Goal: Transaction & Acquisition: Purchase product/service

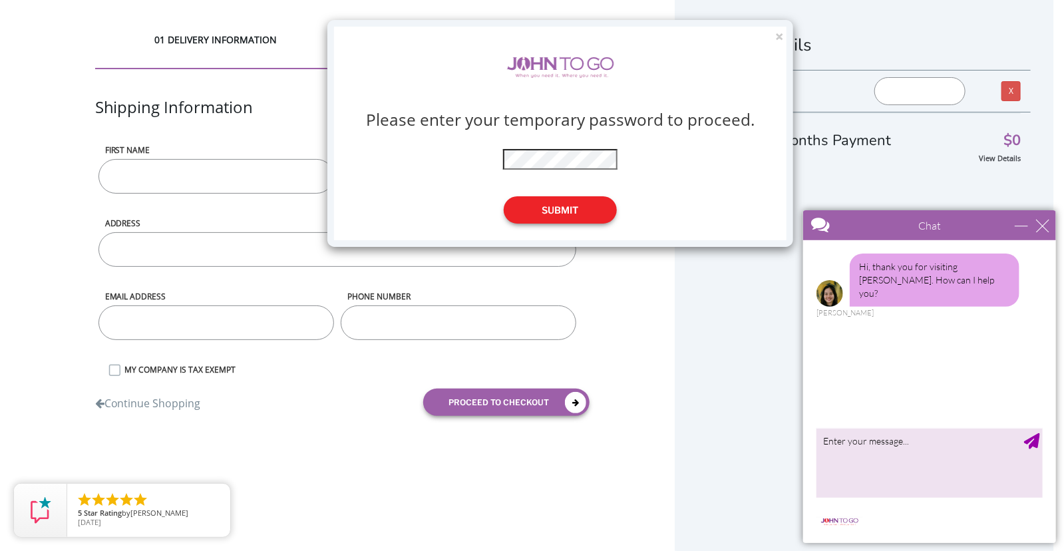
click at [587, 215] on button "Submit" at bounding box center [560, 209] width 113 height 27
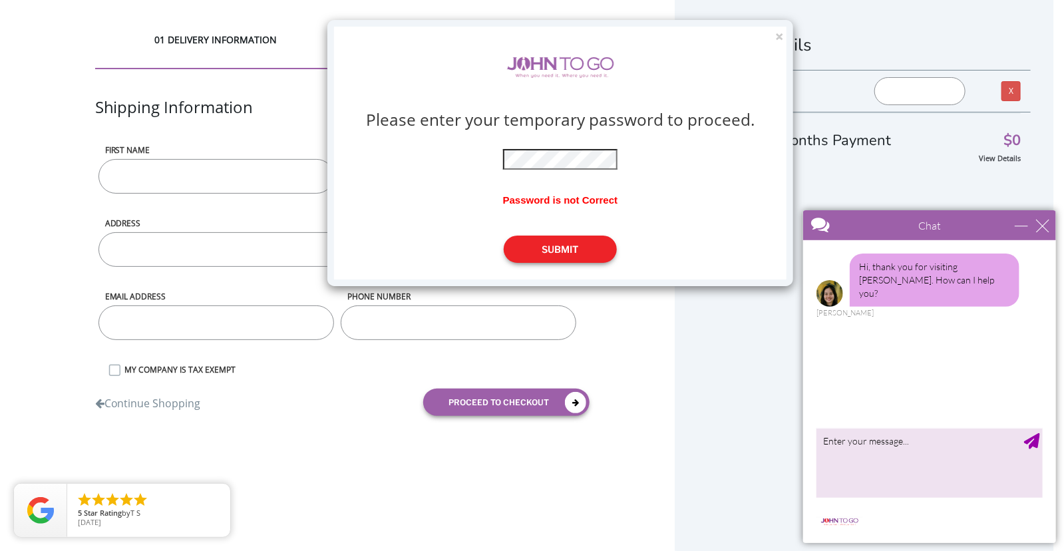
click at [566, 248] on button "Submit" at bounding box center [560, 249] width 113 height 27
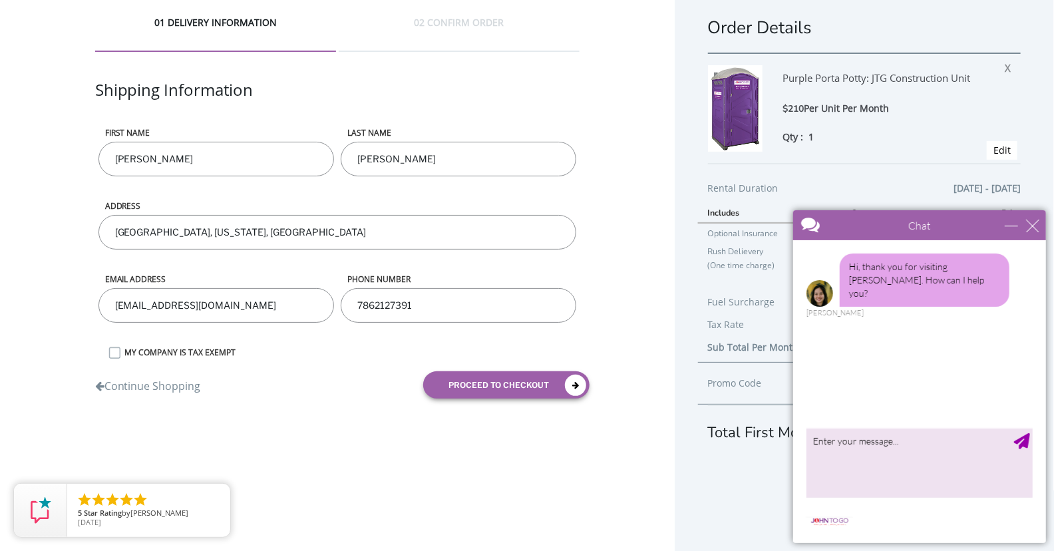
scroll to position [27, 0]
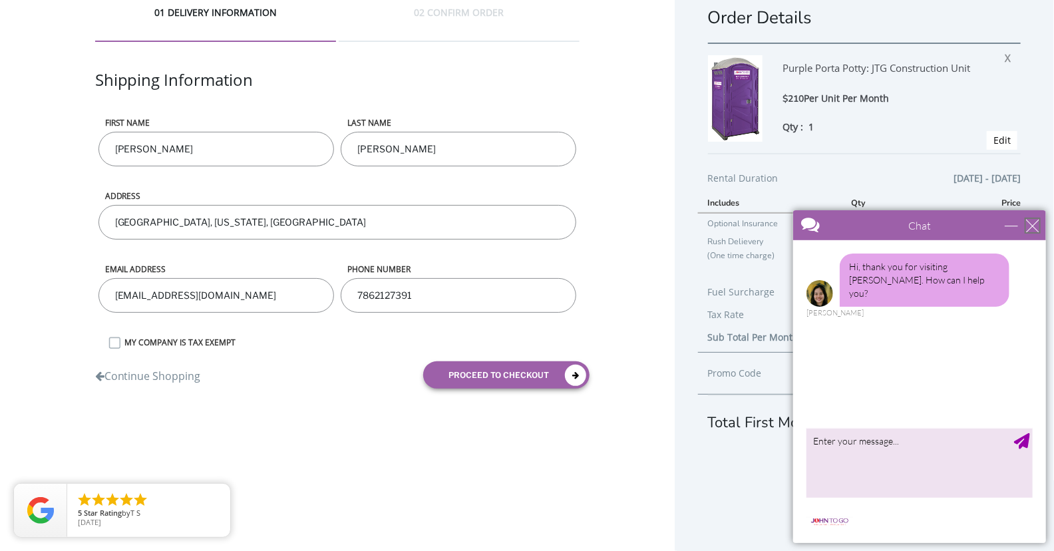
click at [1032, 226] on div "close" at bounding box center [1032, 224] width 13 height 13
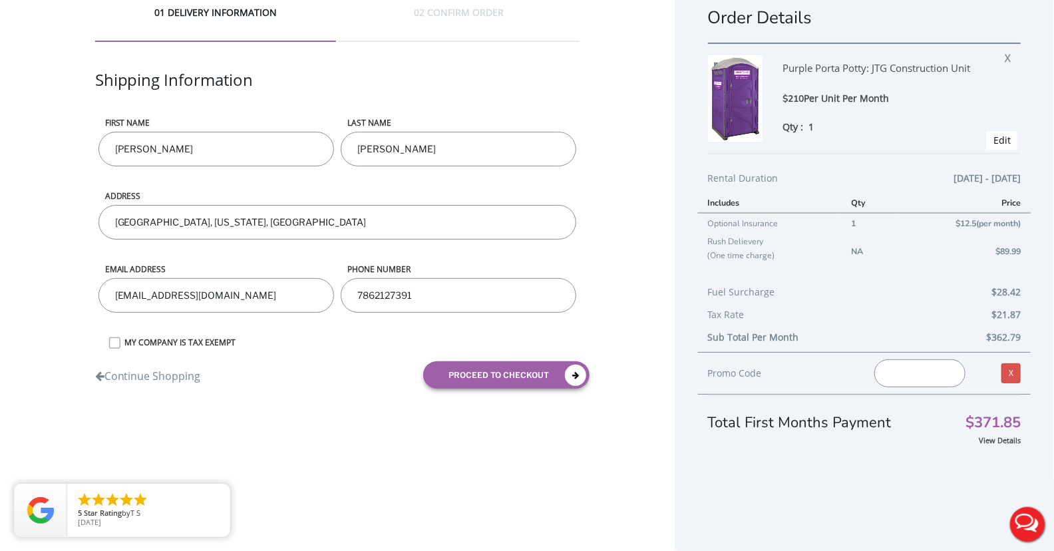
scroll to position [0, 0]
click at [994, 142] on link "Edit" at bounding box center [1002, 140] width 17 height 13
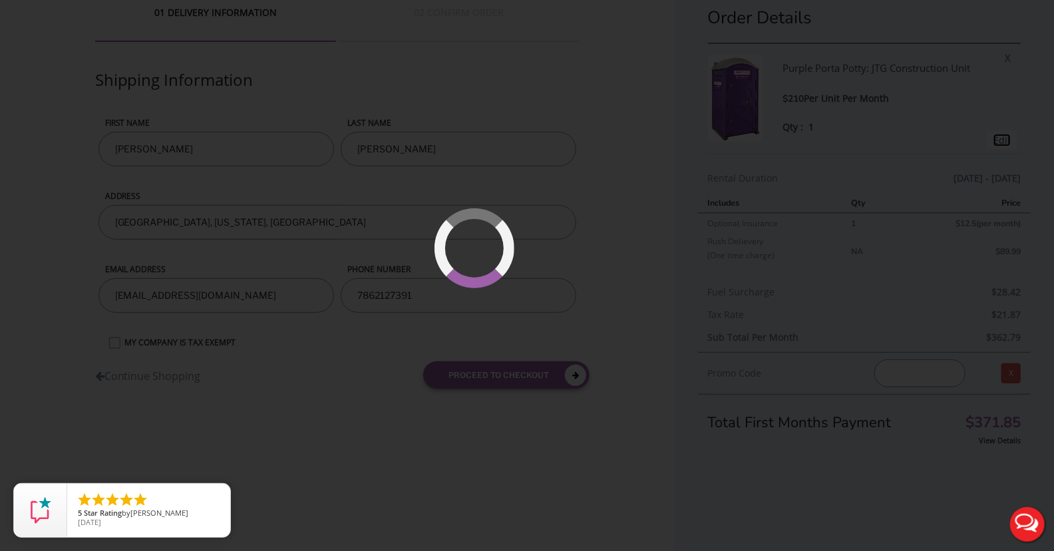
type input "08/15/2025 to 08/29/2025"
type input "0"
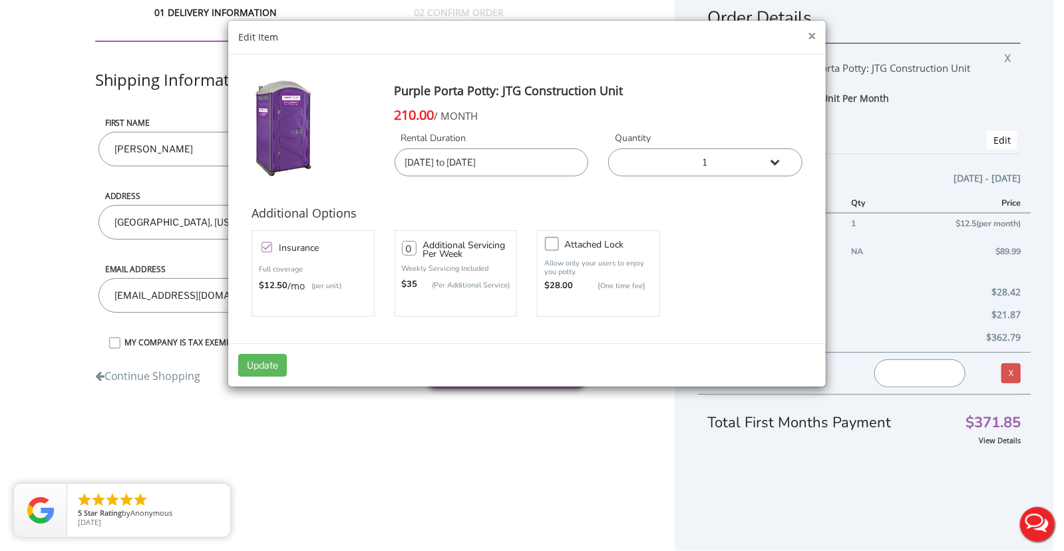
click at [811, 34] on button "×" at bounding box center [812, 36] width 8 height 14
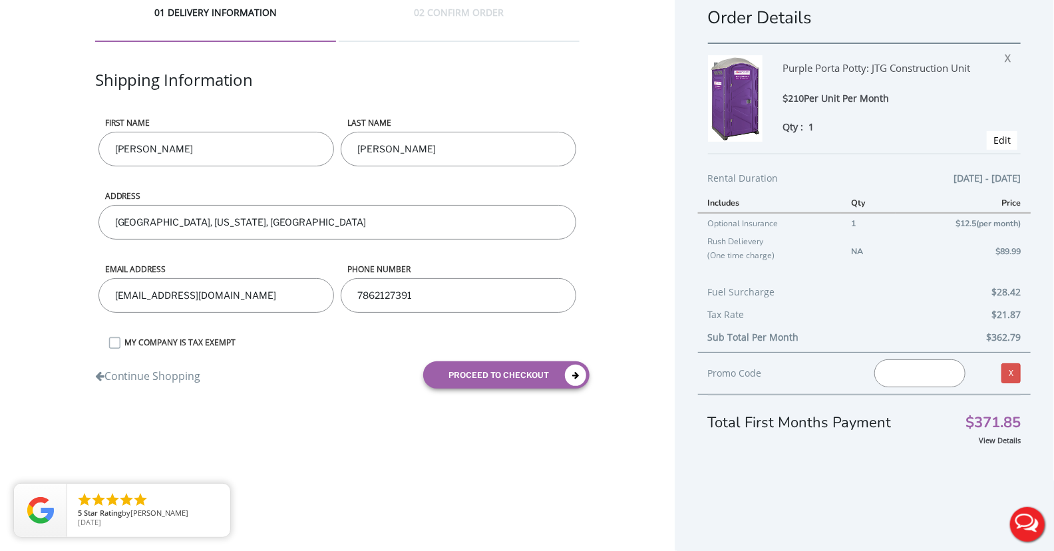
paste input "590296"
type input "590296"
click at [932, 457] on div "Order Details Purple Porta Potty: JTG Construction Unit $210 Per Unit Per Month…" at bounding box center [864, 262] width 379 height 578
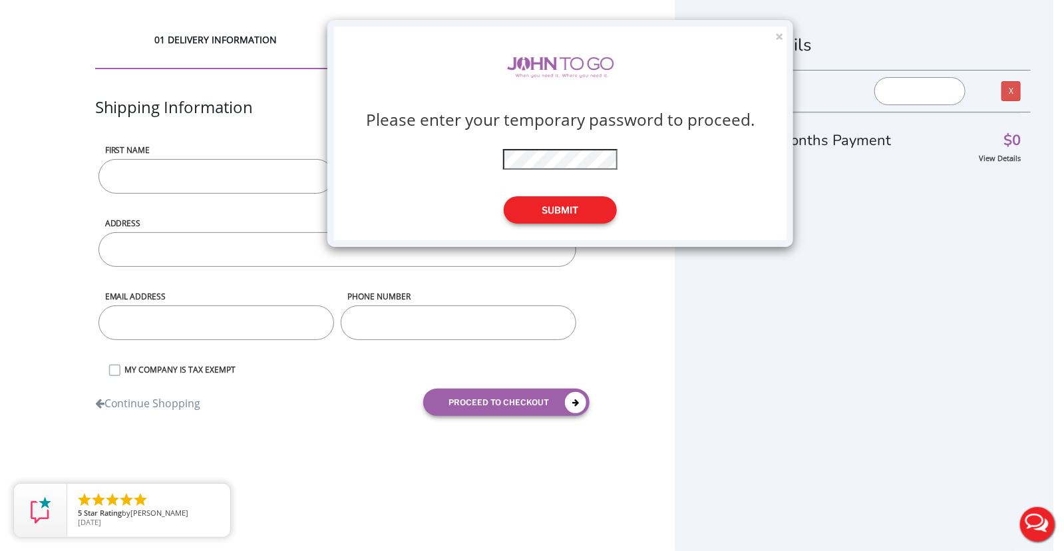
click at [579, 213] on button "Submit" at bounding box center [560, 209] width 113 height 27
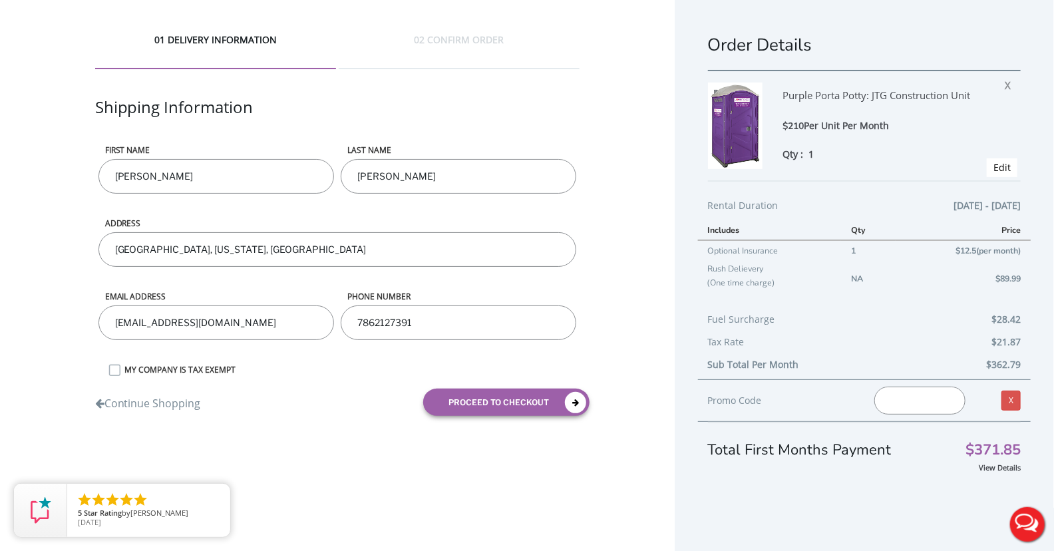
paste input "JOHNTOGO5"
type input "JOHNTOGO5"
click at [926, 463] on div "View Details" at bounding box center [864, 467] width 313 height 13
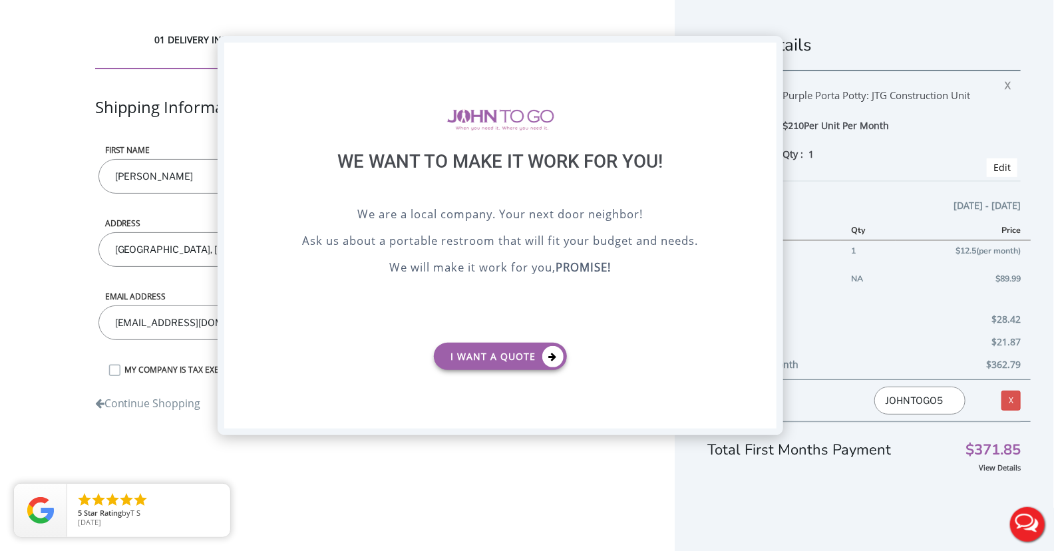
click at [762, 53] on div "X" at bounding box center [766, 54] width 21 height 23
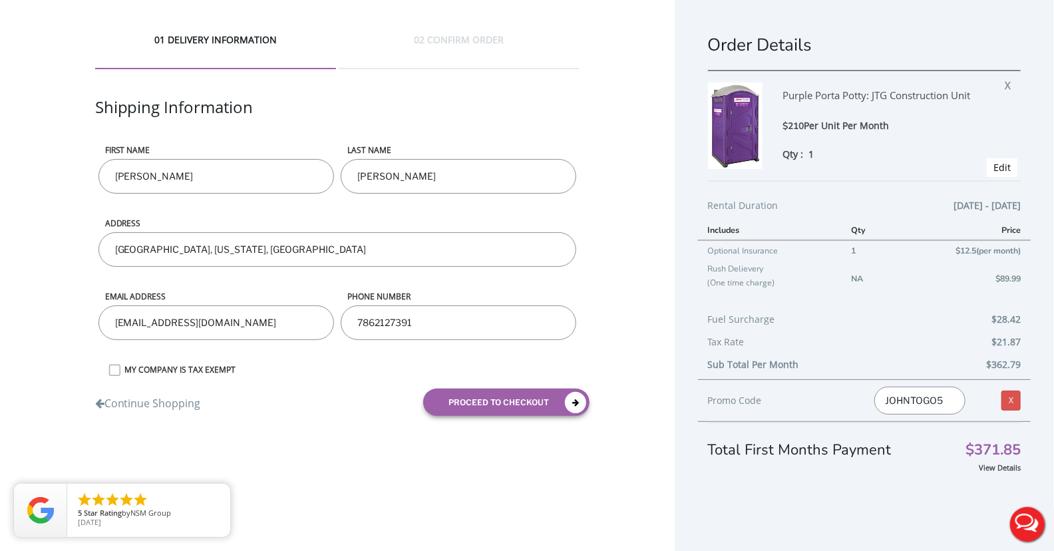
click at [239, 242] on input "[GEOGRAPHIC_DATA], [US_STATE], [GEOGRAPHIC_DATA]" at bounding box center [337, 249] width 478 height 35
click at [115, 248] on input "[GEOGRAPHIC_DATA], [US_STATE], [GEOGRAPHIC_DATA]" at bounding box center [337, 249] width 478 height 35
click at [351, 242] on input "3441 NW 177 TER Miami Gardens, Florida, USA" at bounding box center [337, 249] width 478 height 35
type input "3441 NW 177 TER Miami Gardens, Florida, USA 33056"
click at [504, 401] on button "proceed to checkout" at bounding box center [506, 402] width 166 height 27
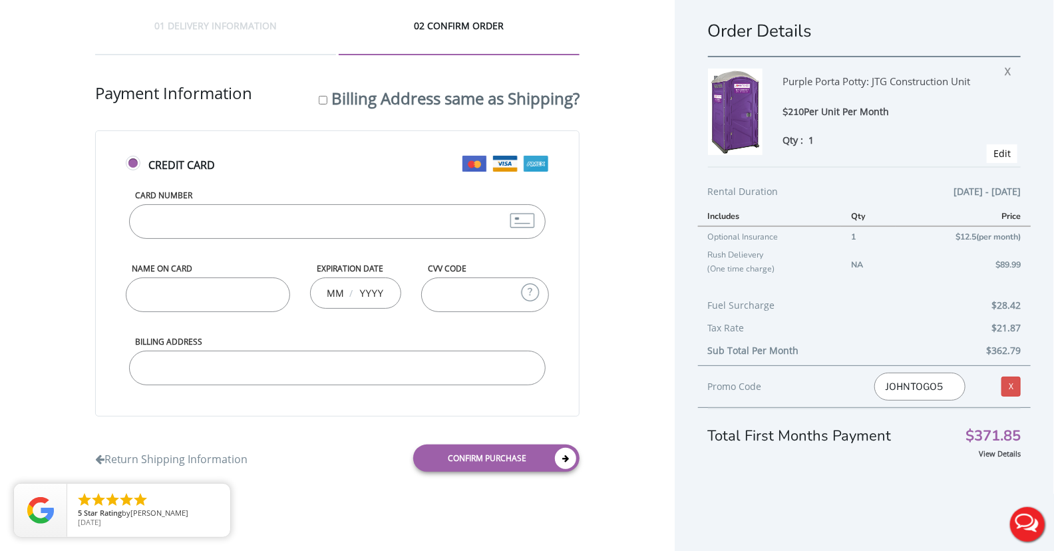
scroll to position [27, 0]
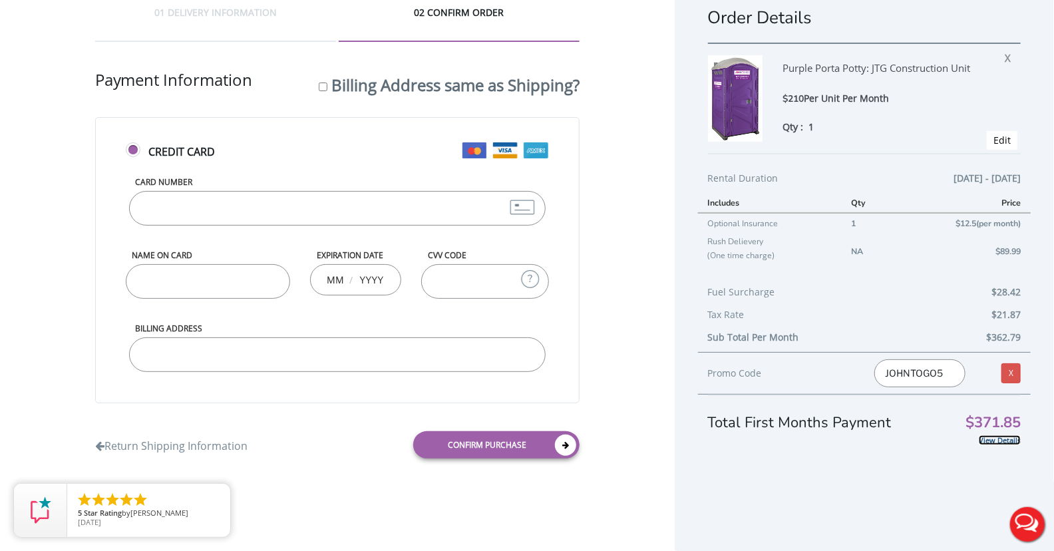
click at [996, 441] on link "View Details" at bounding box center [1000, 440] width 42 height 10
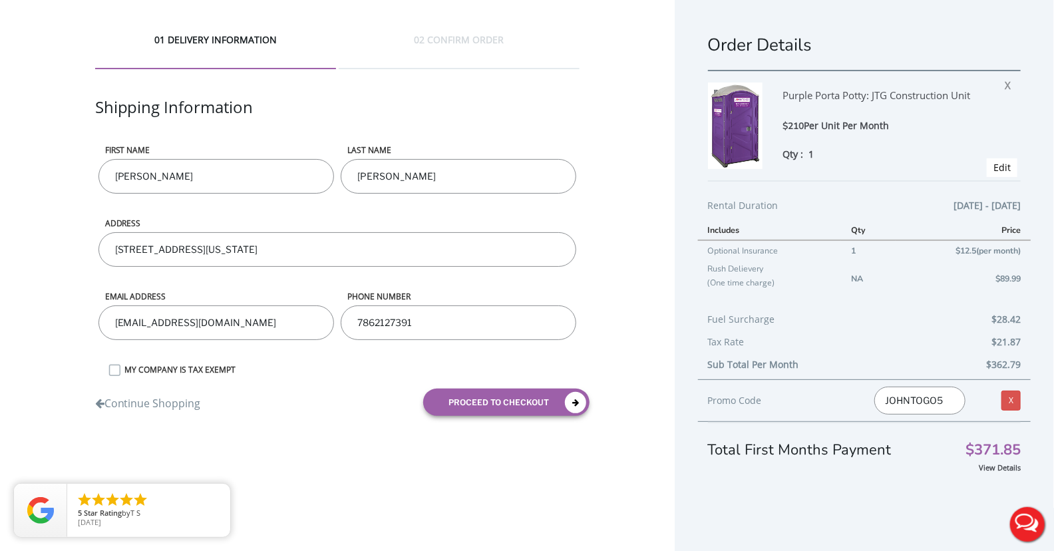
click at [918, 256] on td "$12.5(per month)" at bounding box center [963, 250] width 135 height 20
click at [948, 337] on div "Tax Rate $21.87" at bounding box center [864, 345] width 313 height 23
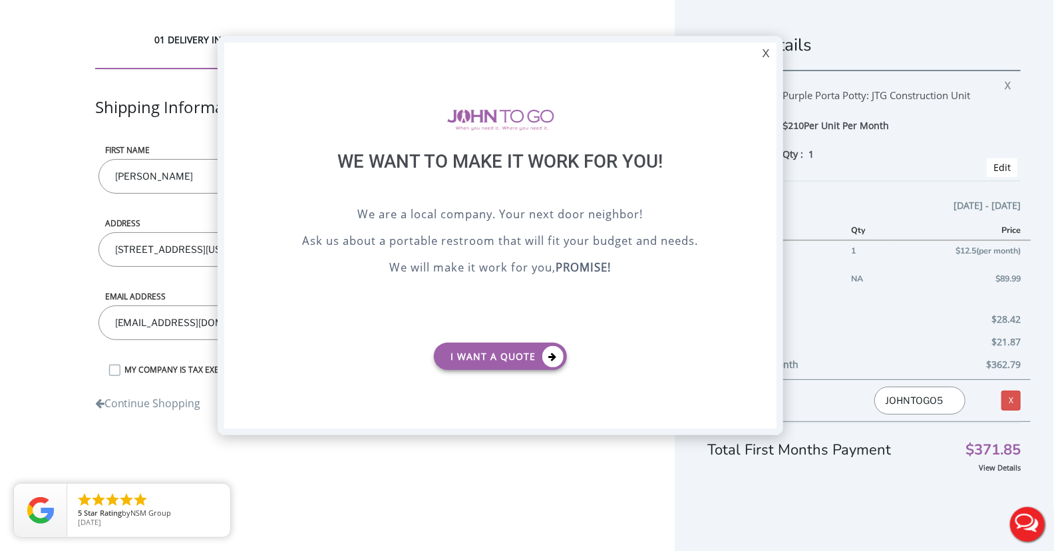
click at [999, 83] on div at bounding box center [527, 275] width 1054 height 551
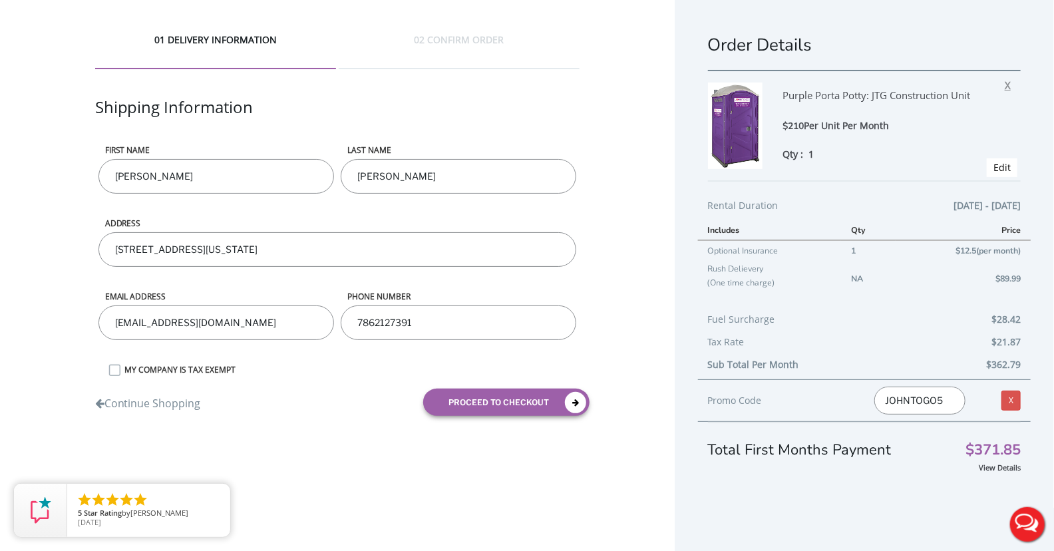
click at [1005, 84] on span "X" at bounding box center [1011, 83] width 13 height 17
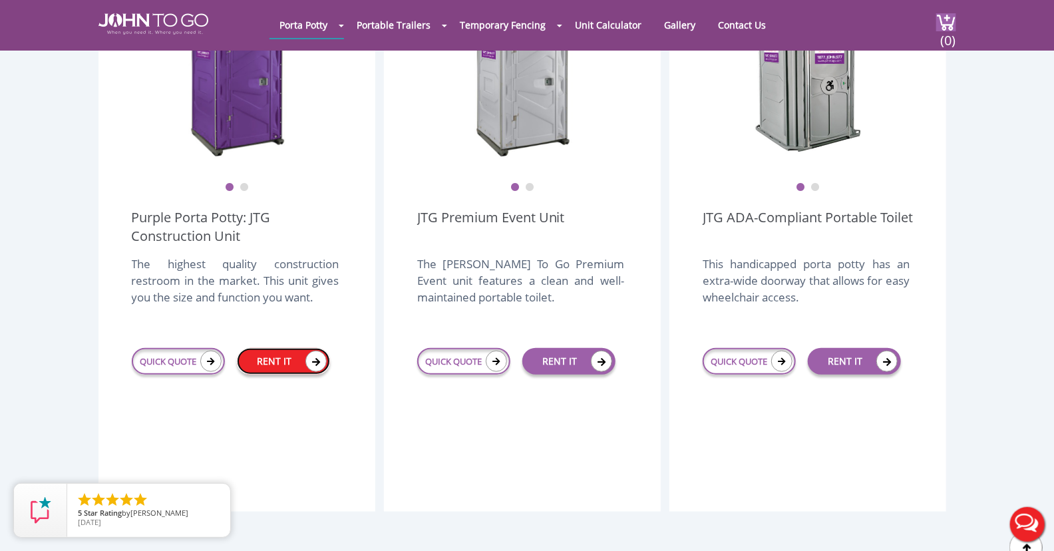
click at [280, 348] on link "RENT IT" at bounding box center [283, 361] width 93 height 27
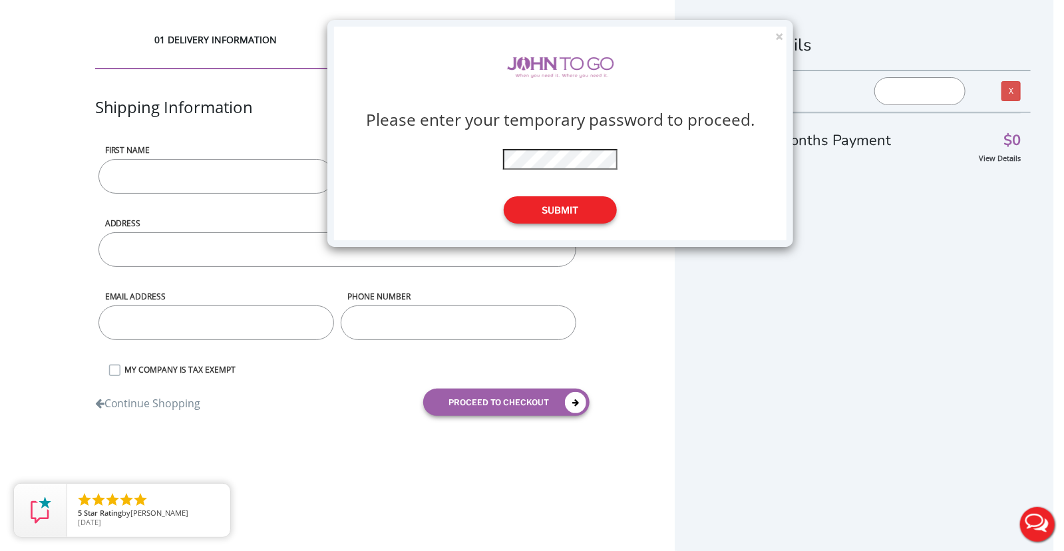
click at [576, 216] on button "Submit" at bounding box center [560, 209] width 113 height 27
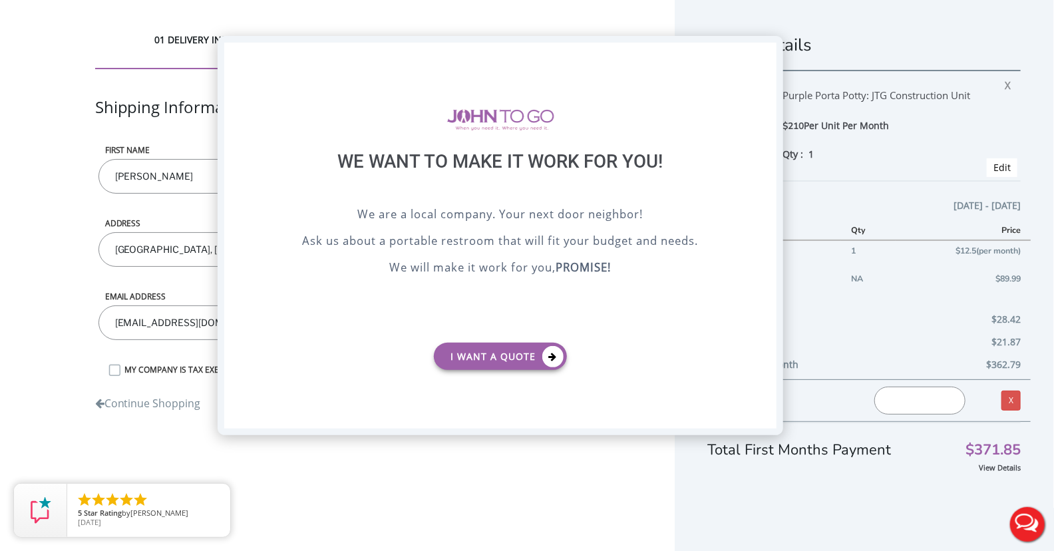
click at [763, 51] on div "X" at bounding box center [766, 54] width 21 height 23
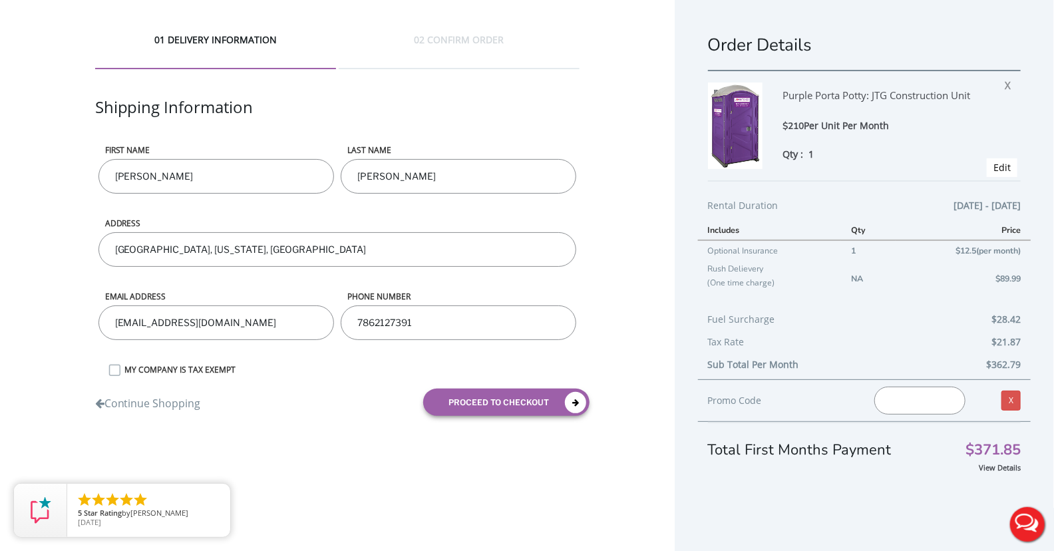
click at [898, 405] on input "text" at bounding box center [919, 401] width 91 height 28
paste input "JOHNTOGO5"
type input "JOHNTOGO5"
click at [489, 394] on button "proceed to checkout" at bounding box center [506, 402] width 166 height 27
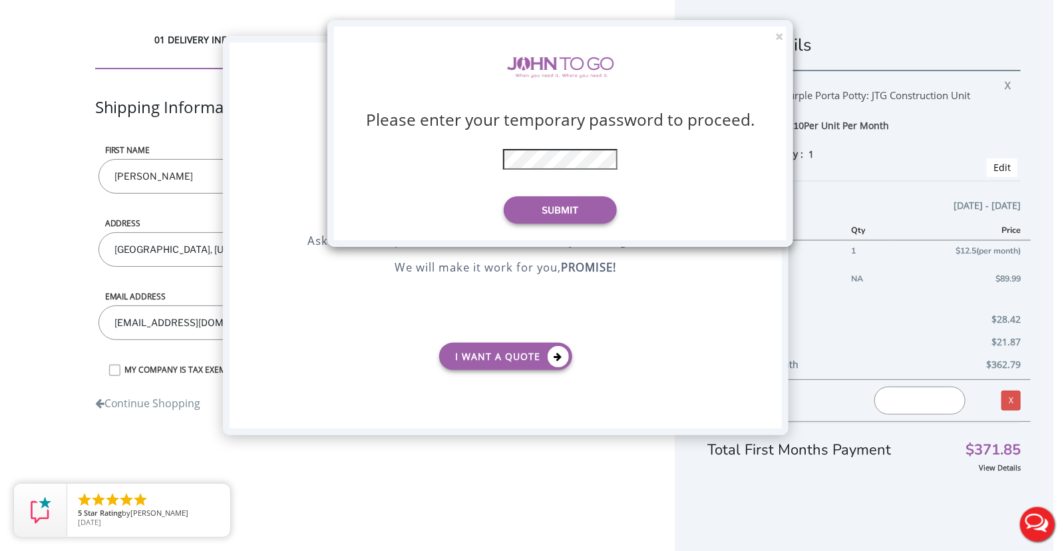
click at [785, 33] on div "× Please enter your temporary password to proceed. * The password is incorrect …" at bounding box center [560, 133] width 466 height 227
click at [778, 35] on button "×" at bounding box center [779, 37] width 8 height 14
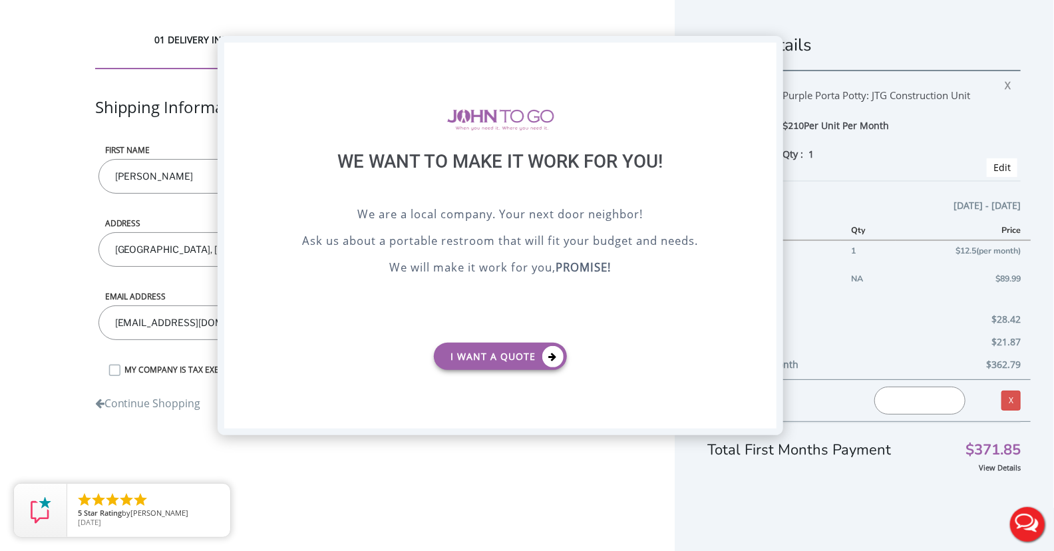
click at [761, 52] on div "X" at bounding box center [766, 54] width 21 height 23
